Goal: Transaction & Acquisition: Purchase product/service

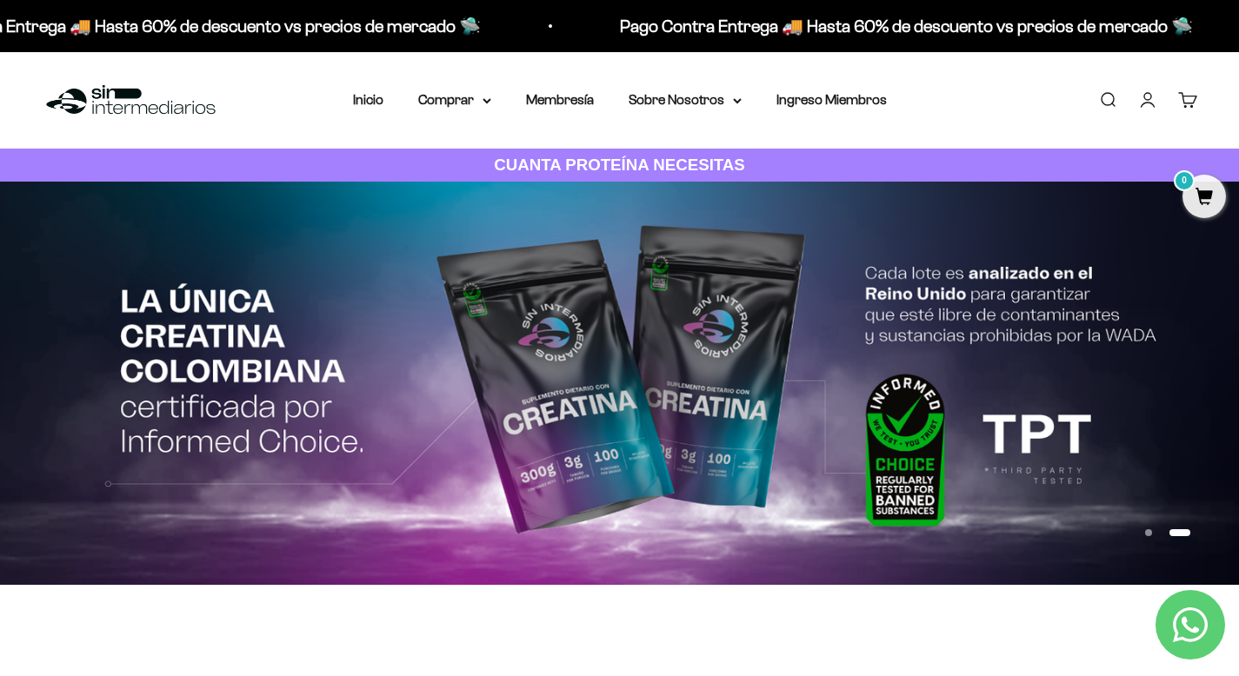
click at [1147, 97] on link "Iniciar sesión" at bounding box center [1147, 99] width 19 height 19
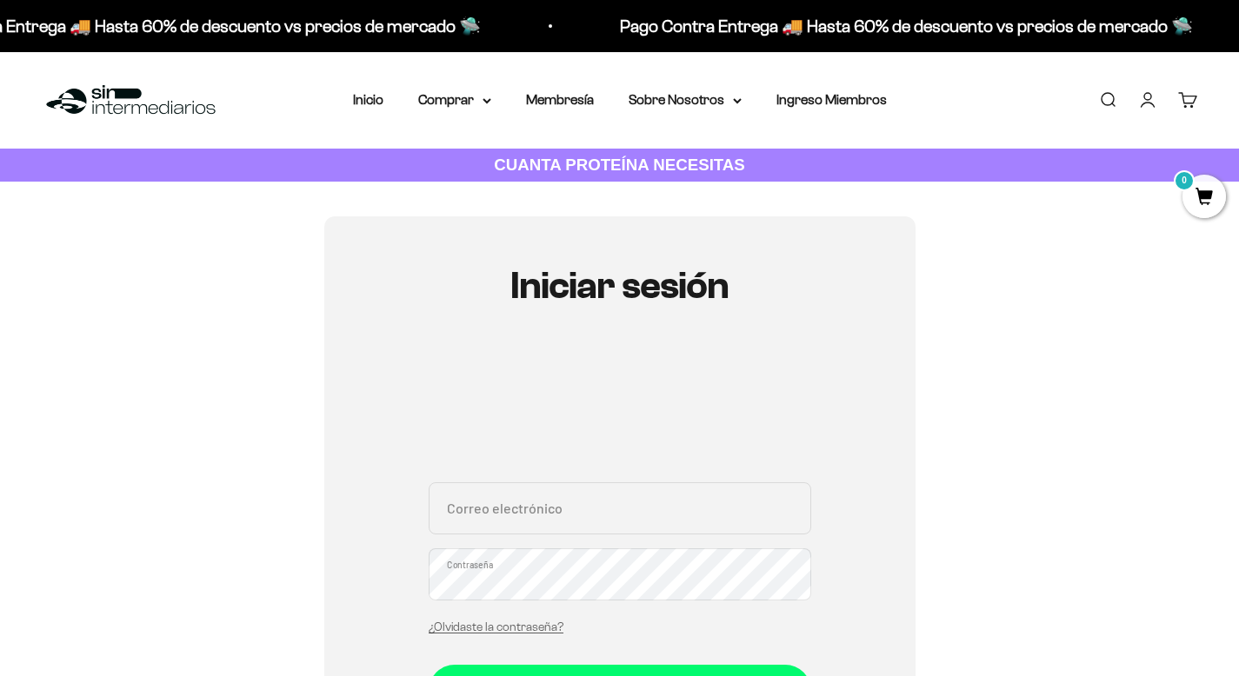
click at [571, 537] on div "Correo electrónico Contraseña ¿Olvidaste la contraseña?" at bounding box center [620, 564] width 383 height 162
click at [569, 508] on input "Correo electrónico" at bounding box center [620, 509] width 383 height 52
paste input "Camilaarrastia10@gmail.com"
click at [456, 517] on input "Camilaarrastia10@gmail.com" at bounding box center [620, 509] width 383 height 52
type input "camilaarrastia10@gmail.com"
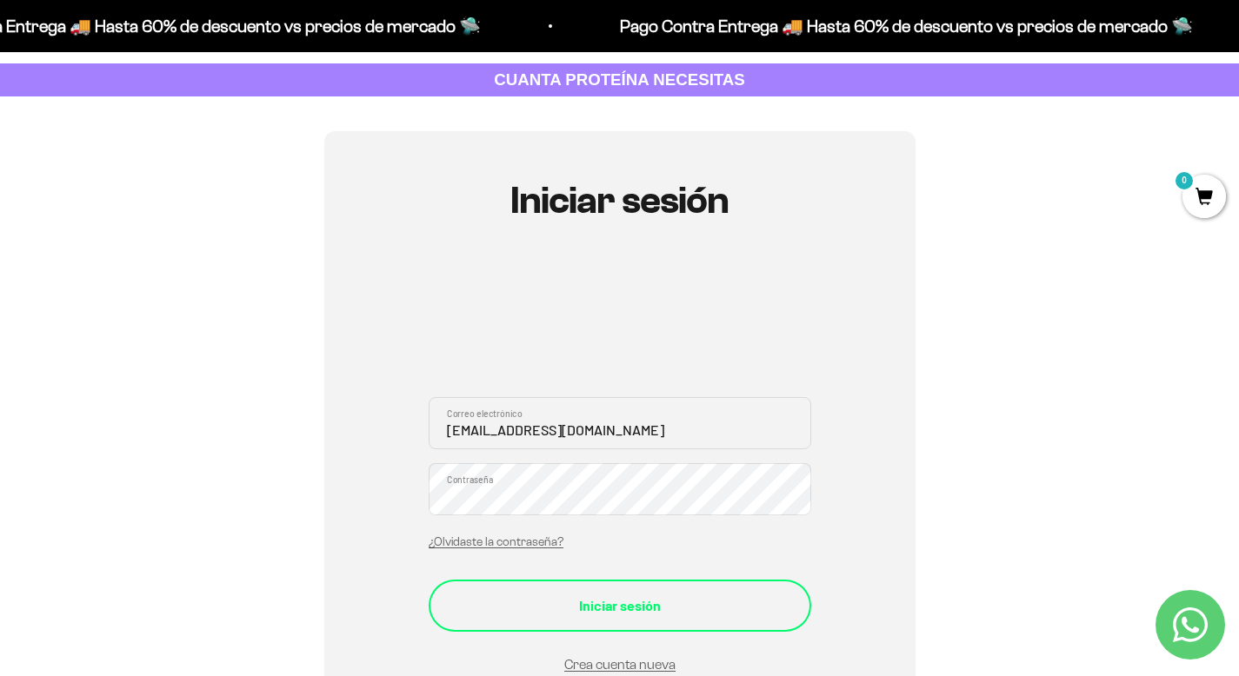
scroll to position [86, 0]
click at [618, 597] on div "Iniciar sesión" at bounding box center [619, 605] width 313 height 23
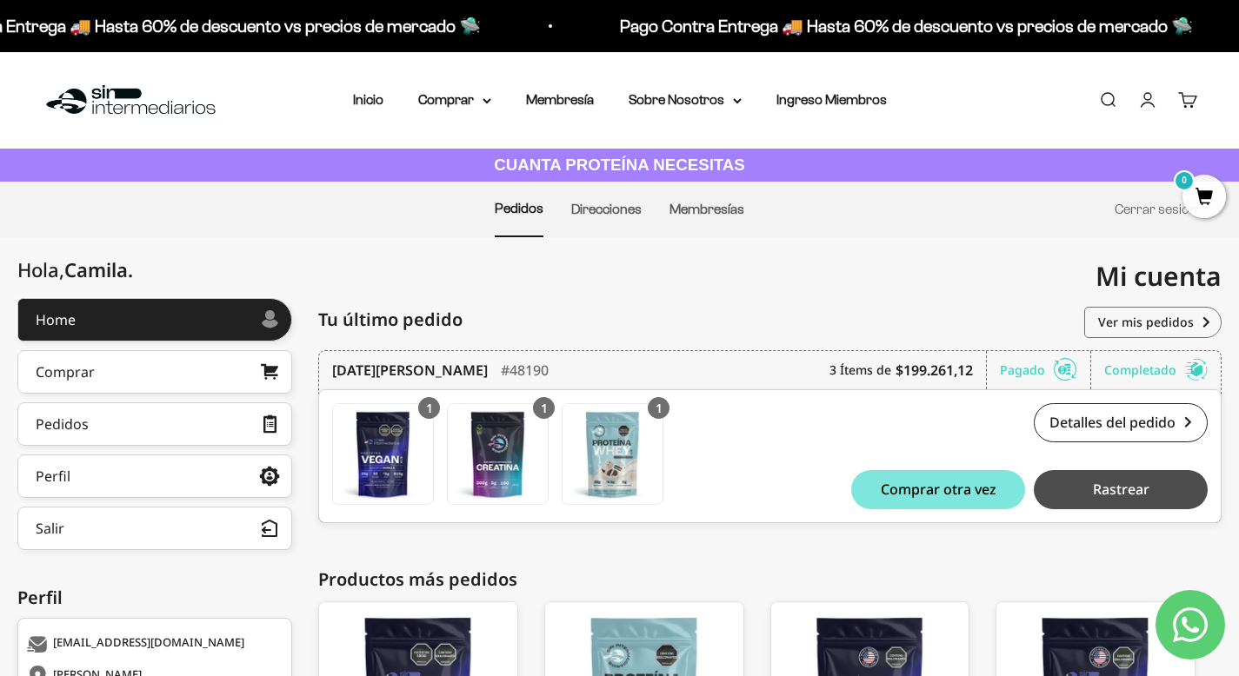
click at [1100, 475] on button "Rastrear" at bounding box center [1121, 489] width 174 height 39
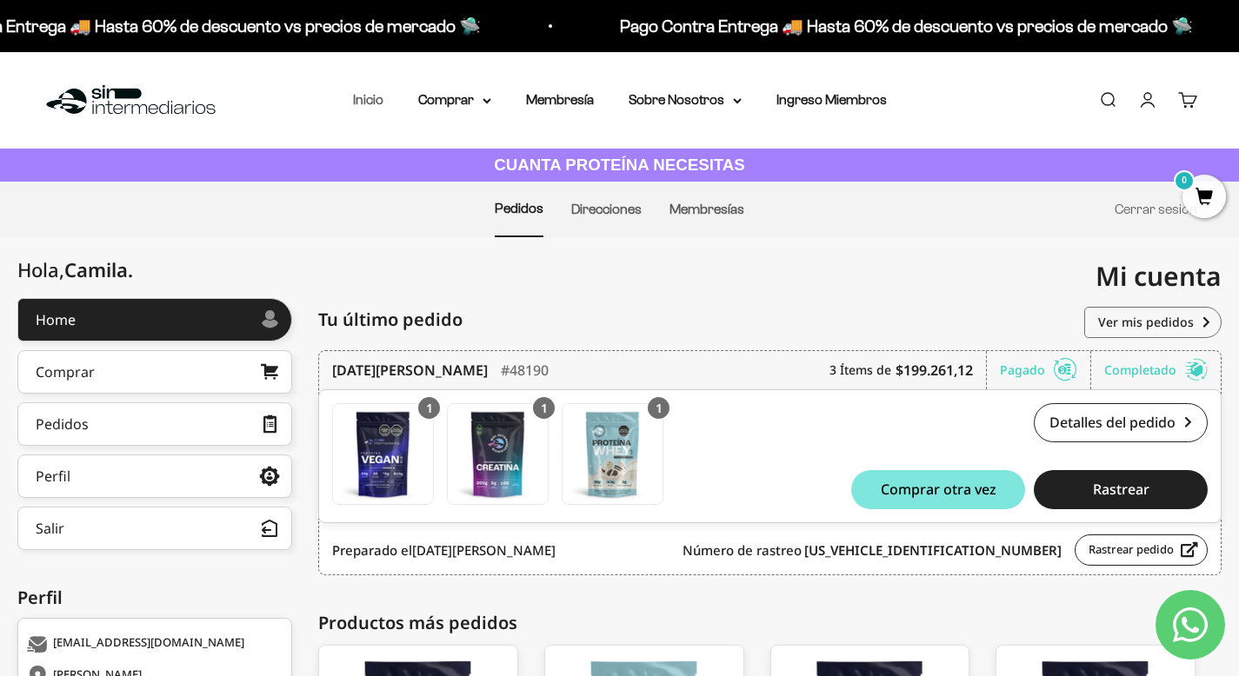
click at [368, 100] on link "Inicio" at bounding box center [368, 99] width 30 height 15
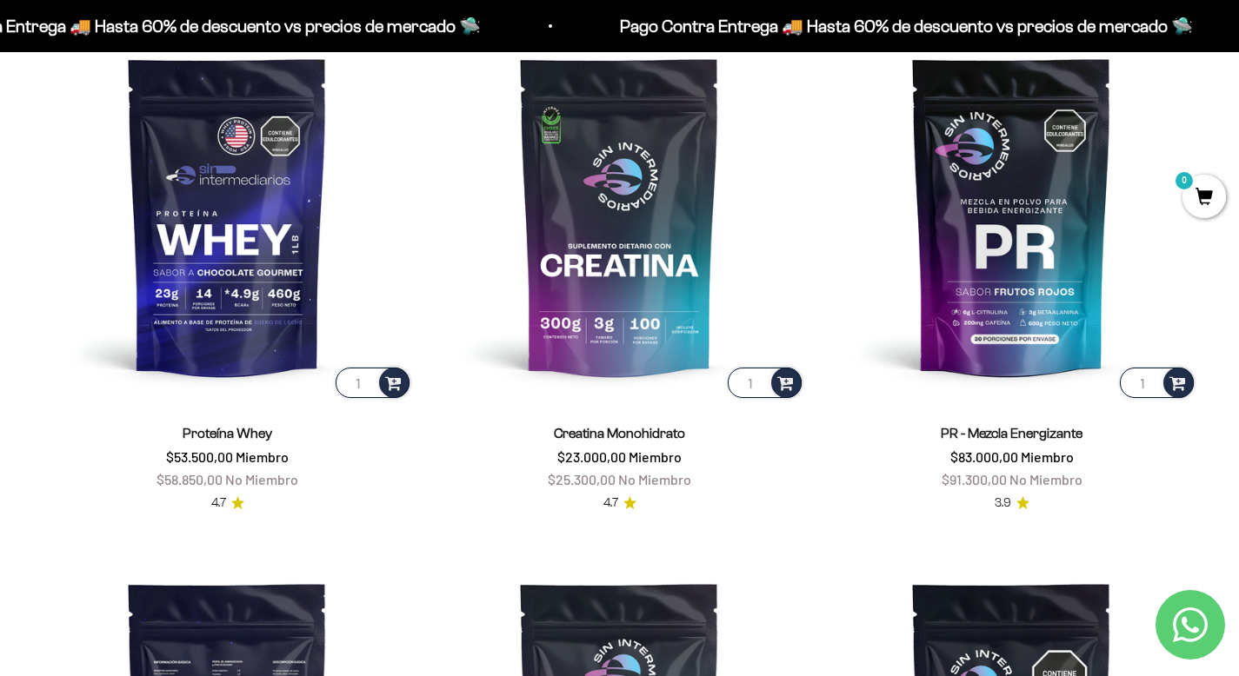
scroll to position [762, 0]
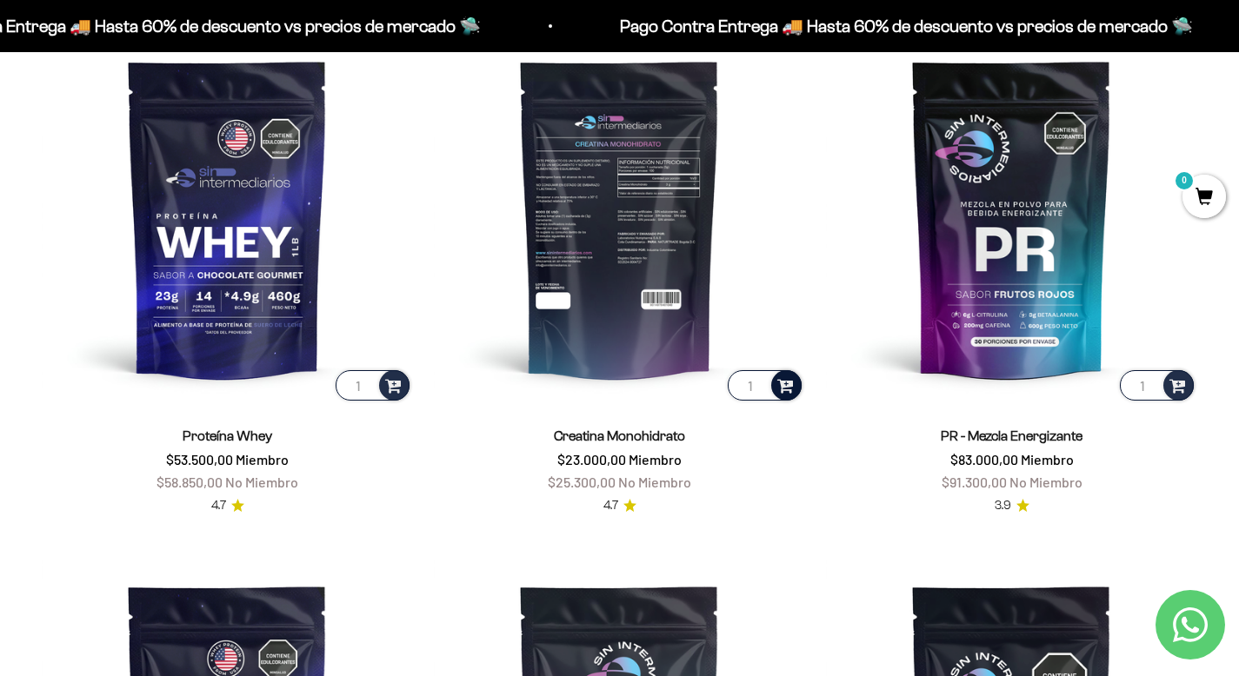
click at [785, 383] on span at bounding box center [785, 385] width 17 height 20
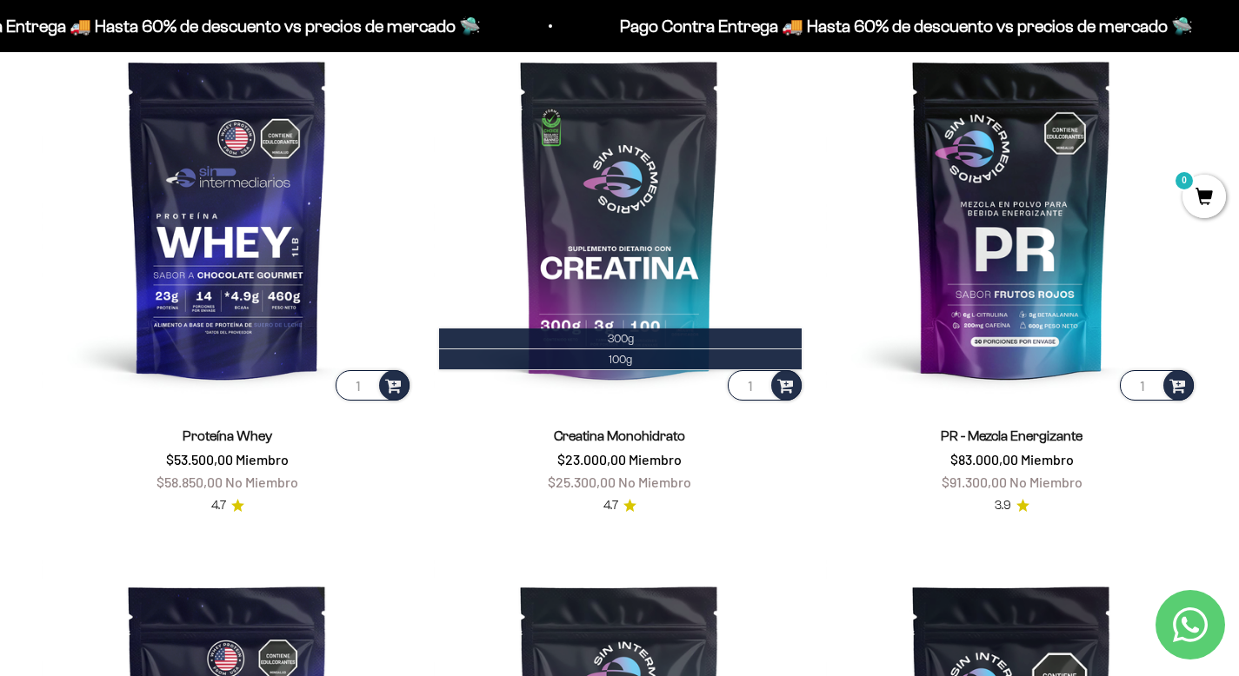
click at [646, 337] on li "300g" at bounding box center [620, 339] width 363 height 21
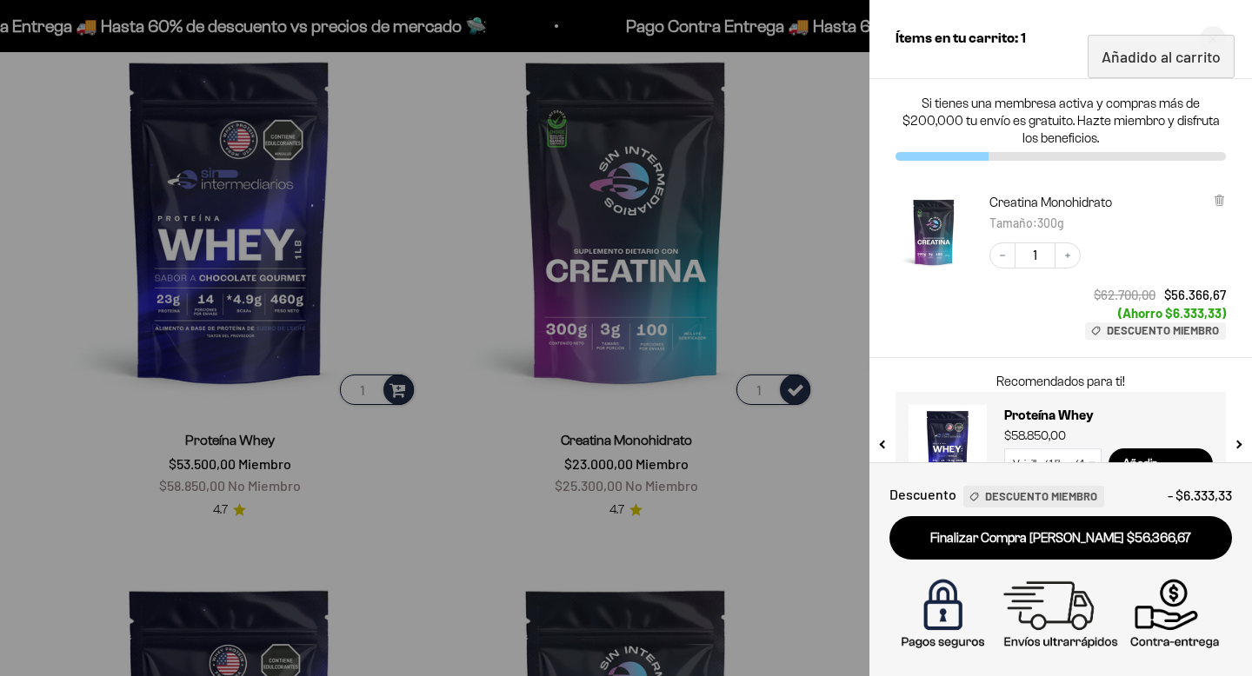
click at [769, 158] on div at bounding box center [626, 338] width 1252 height 676
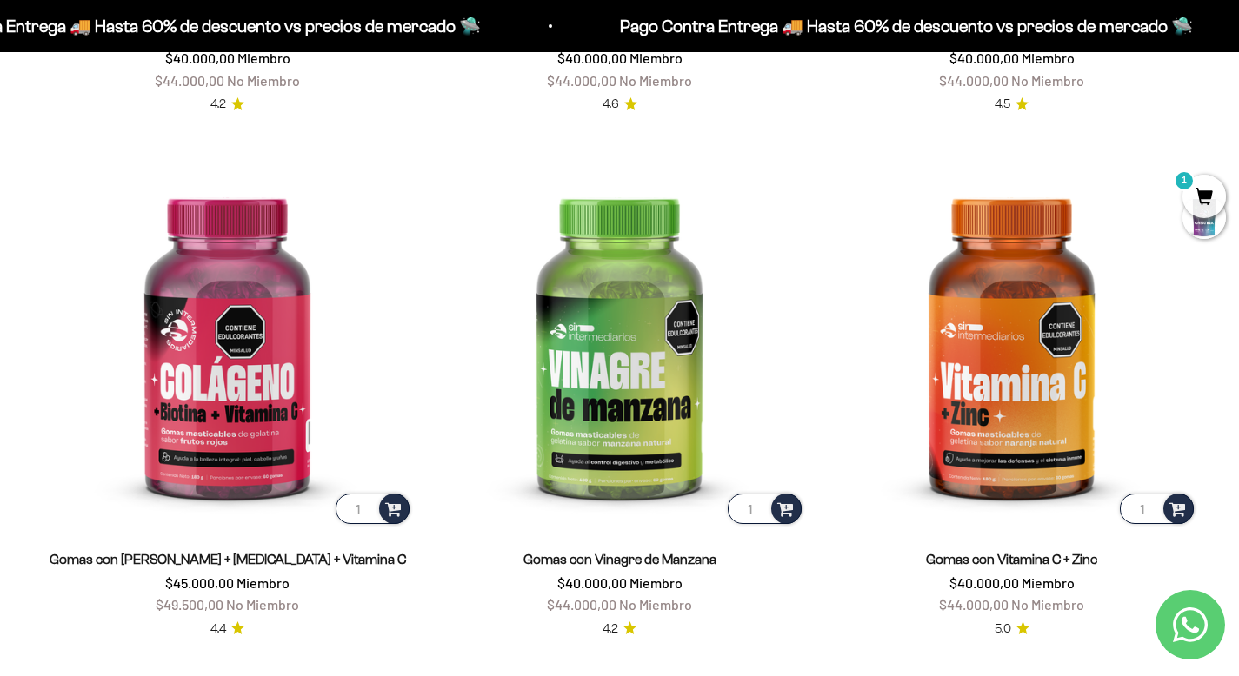
scroll to position [2891, 0]
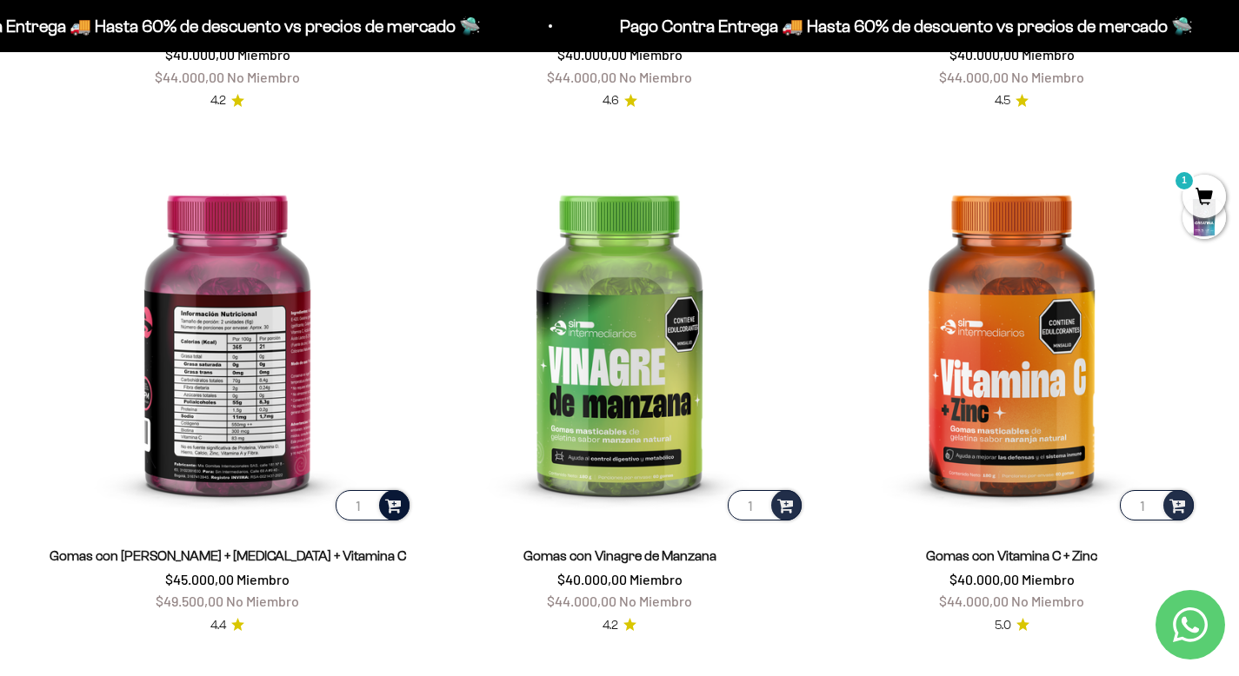
click at [394, 506] on span at bounding box center [393, 505] width 17 height 20
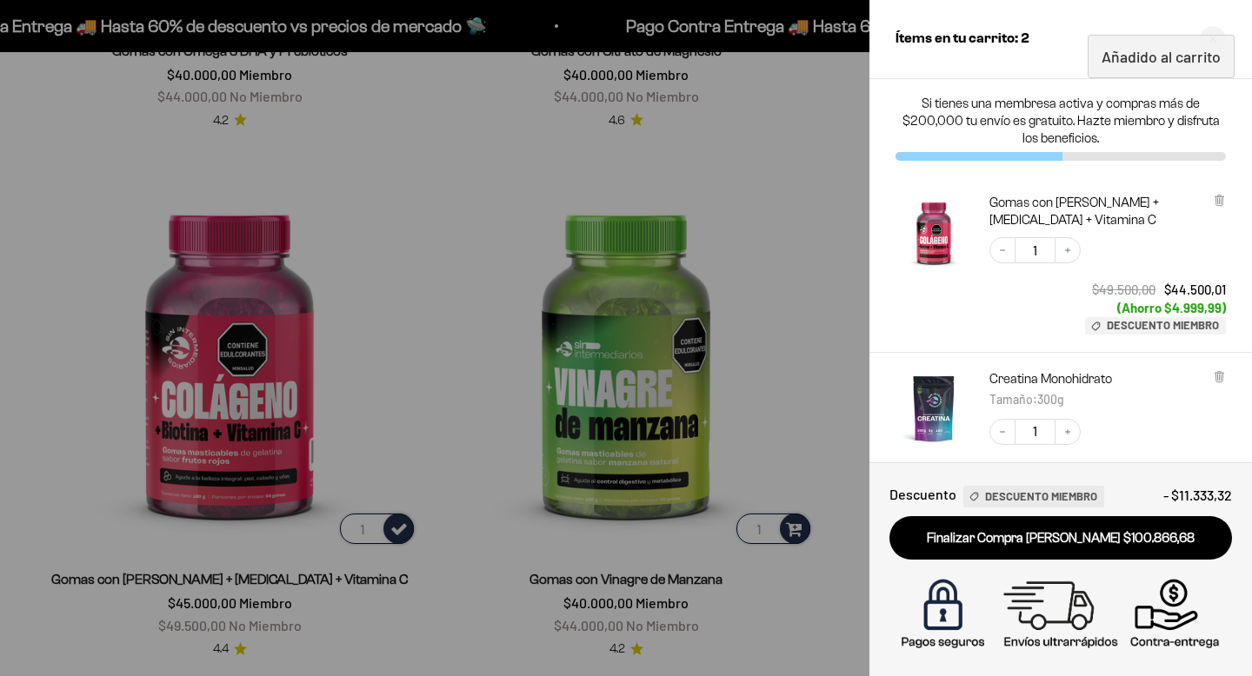
click at [486, 300] on div at bounding box center [626, 338] width 1252 height 676
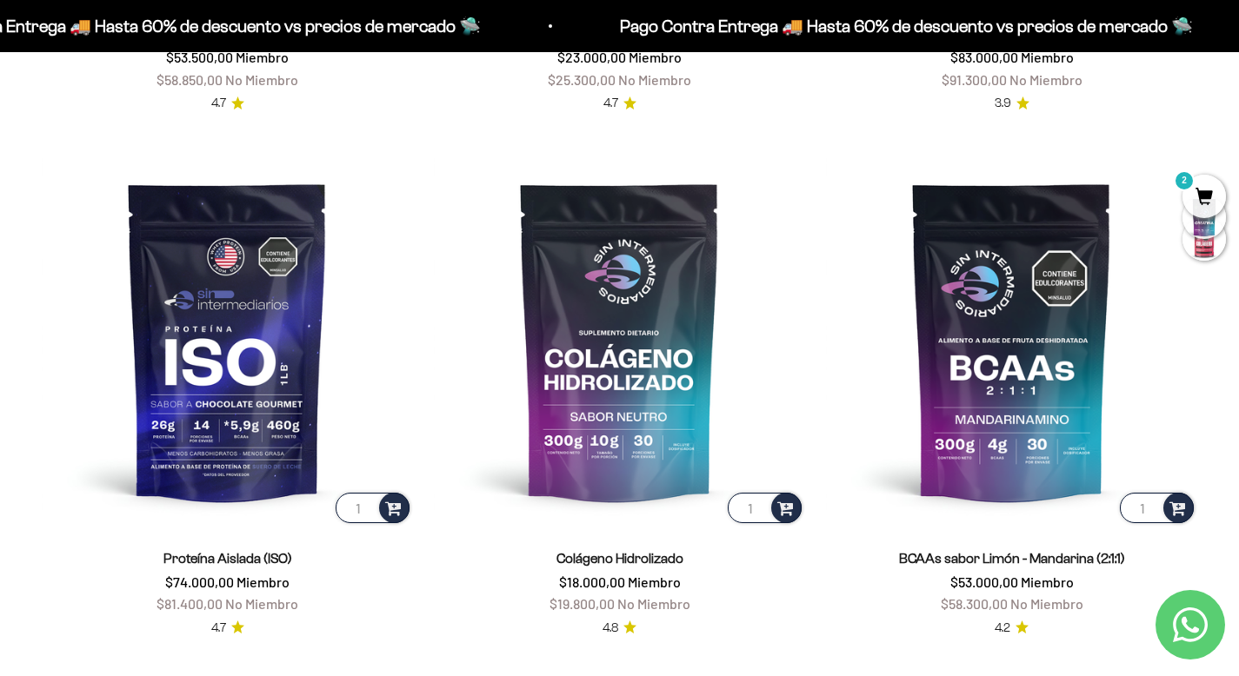
scroll to position [1174, 0]
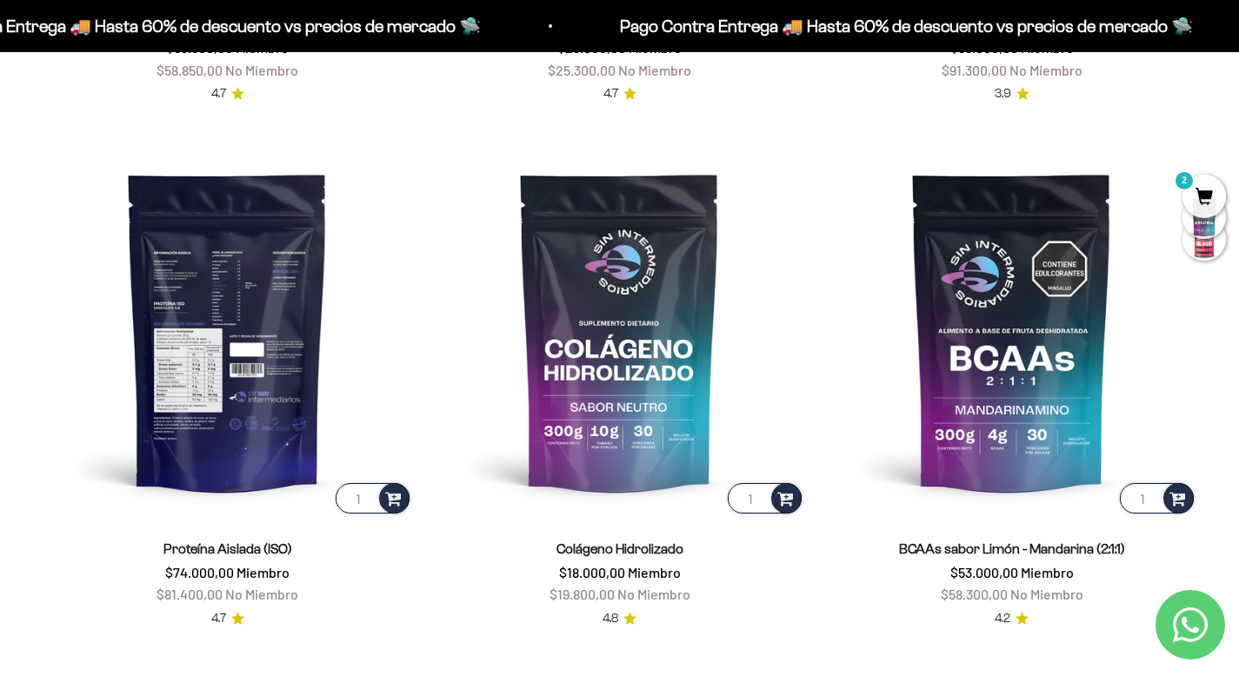
click at [259, 340] on img at bounding box center [227, 331] width 371 height 371
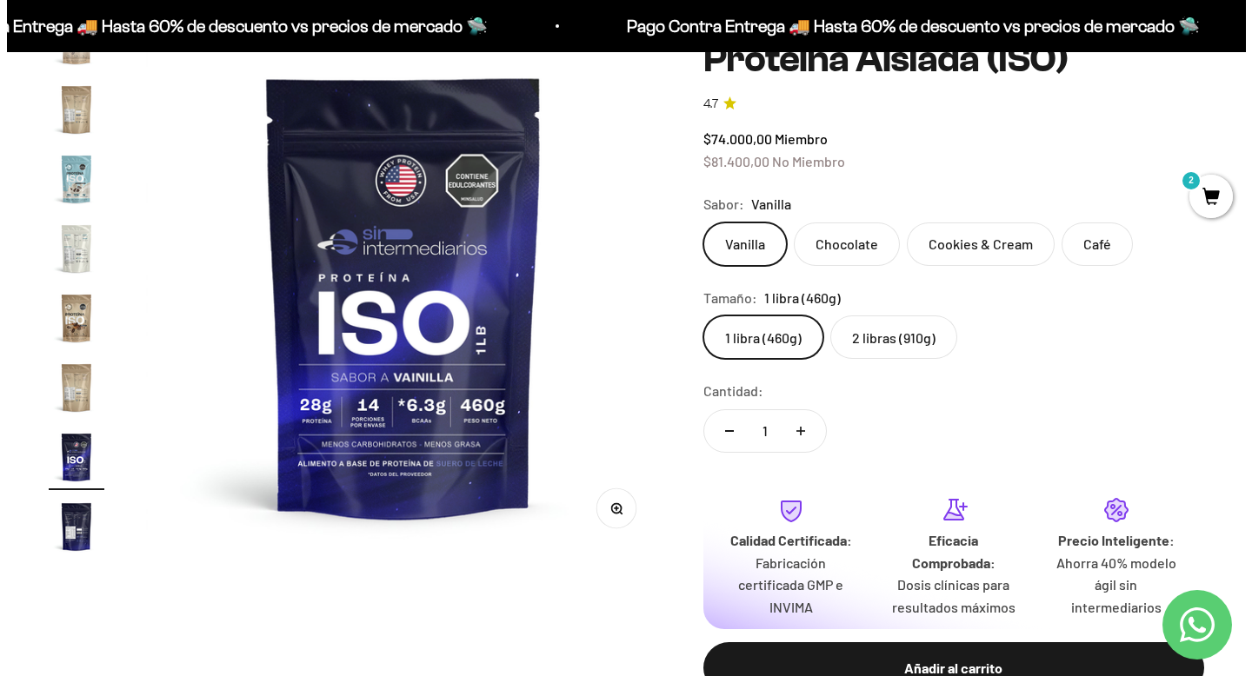
scroll to position [314, 0]
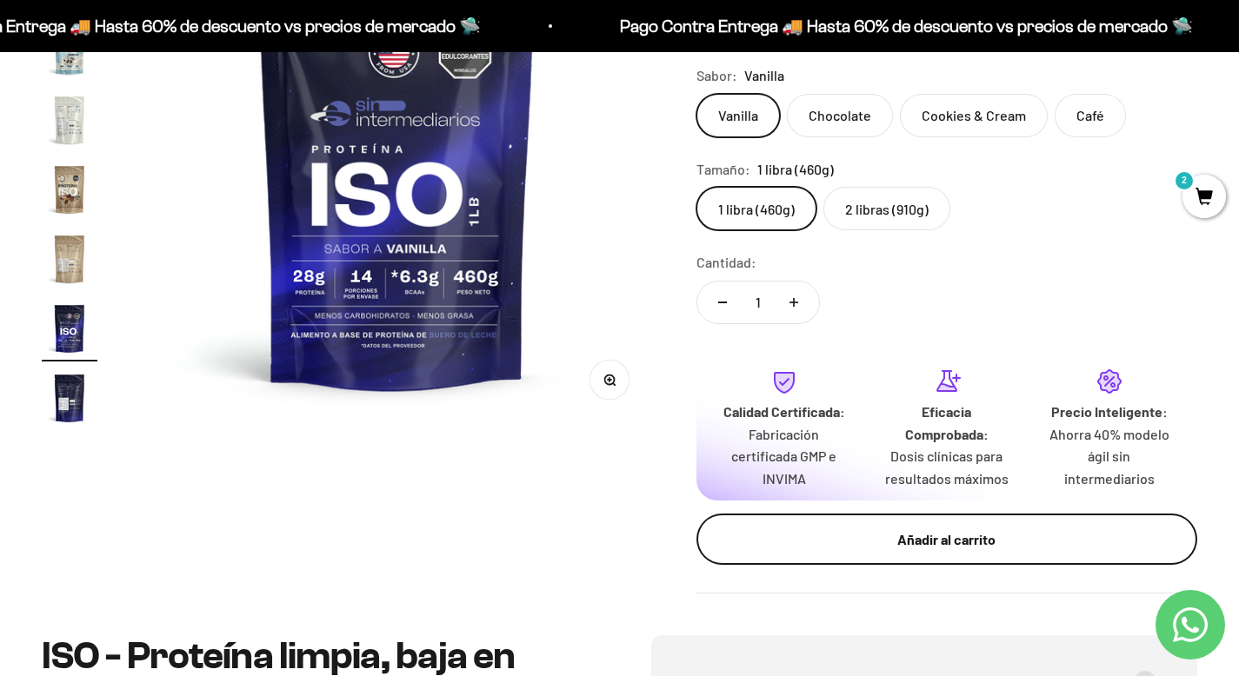
click at [941, 551] on button "Añadir al carrito" at bounding box center [946, 540] width 501 height 52
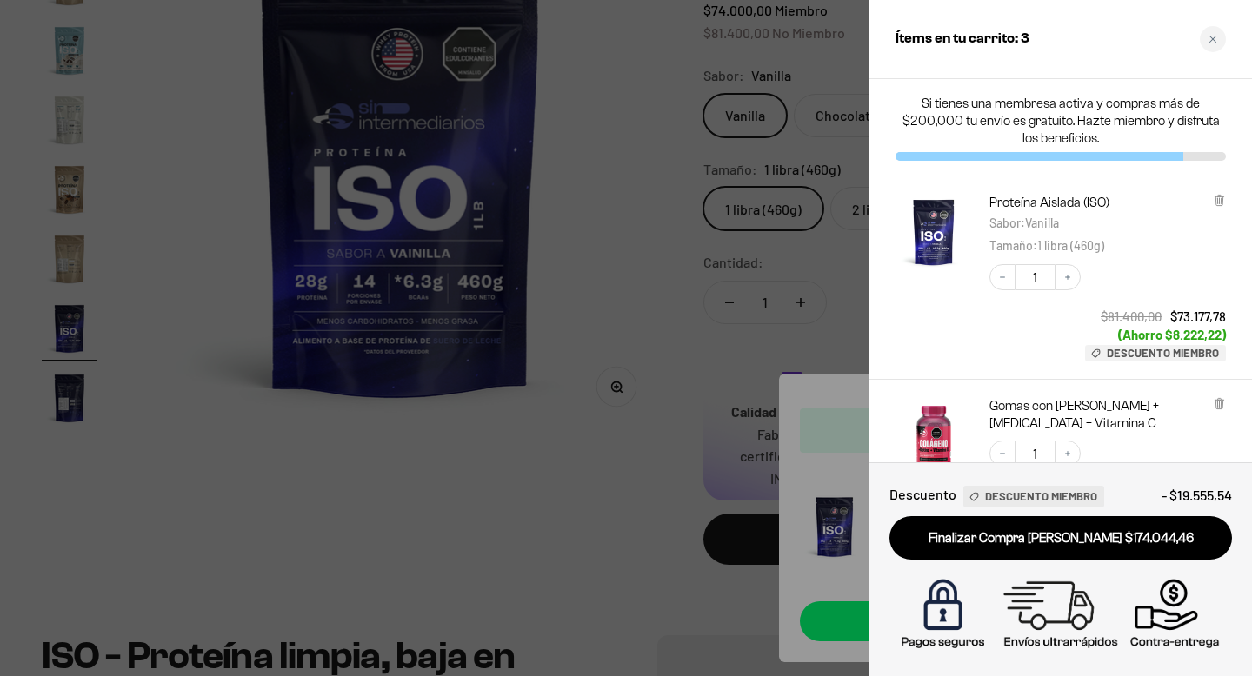
scroll to position [0, 0]
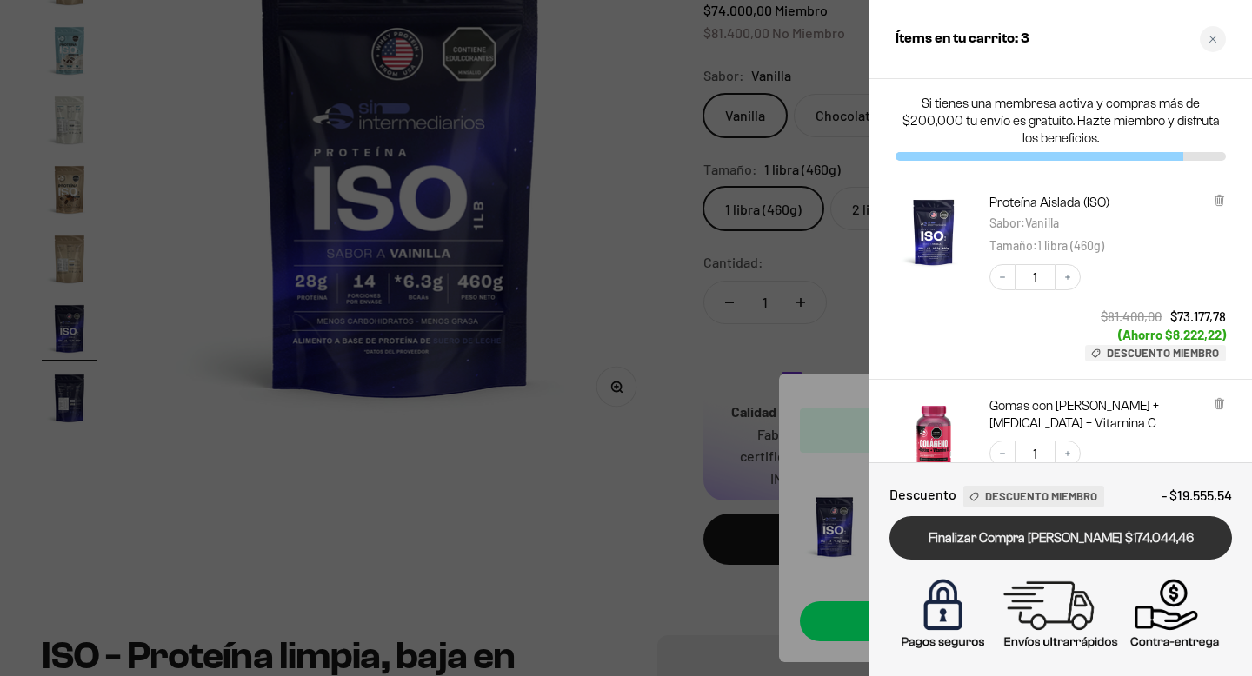
click at [1157, 536] on link "Finalizar Compra [PERSON_NAME] $174.044,46" at bounding box center [1061, 538] width 343 height 44
